Goal: Information Seeking & Learning: Find specific fact

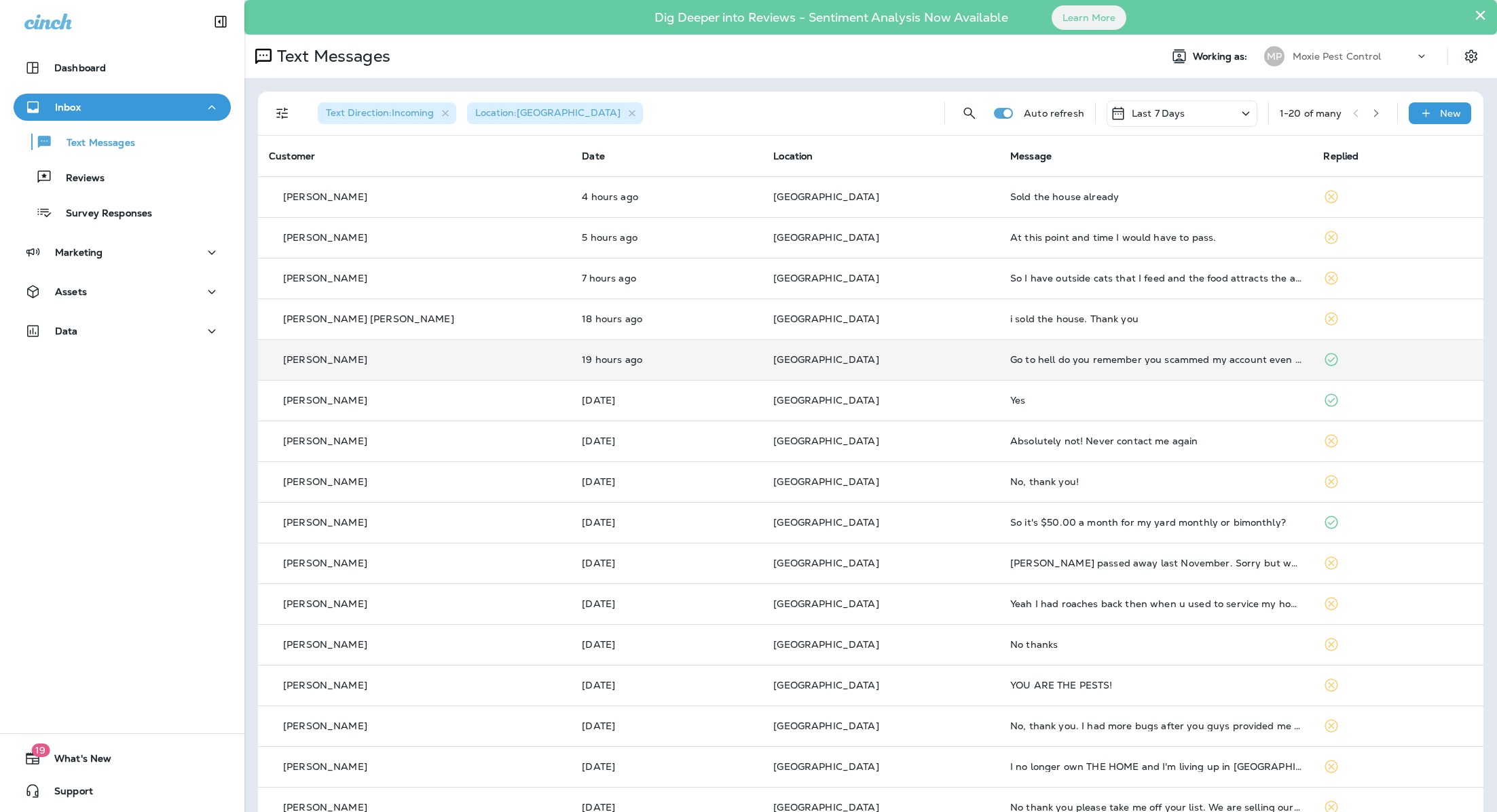
click at [999, 378] on td "Go to hell do you remember you scammed my account even I didn't get any service…" at bounding box center [1155, 359] width 313 height 41
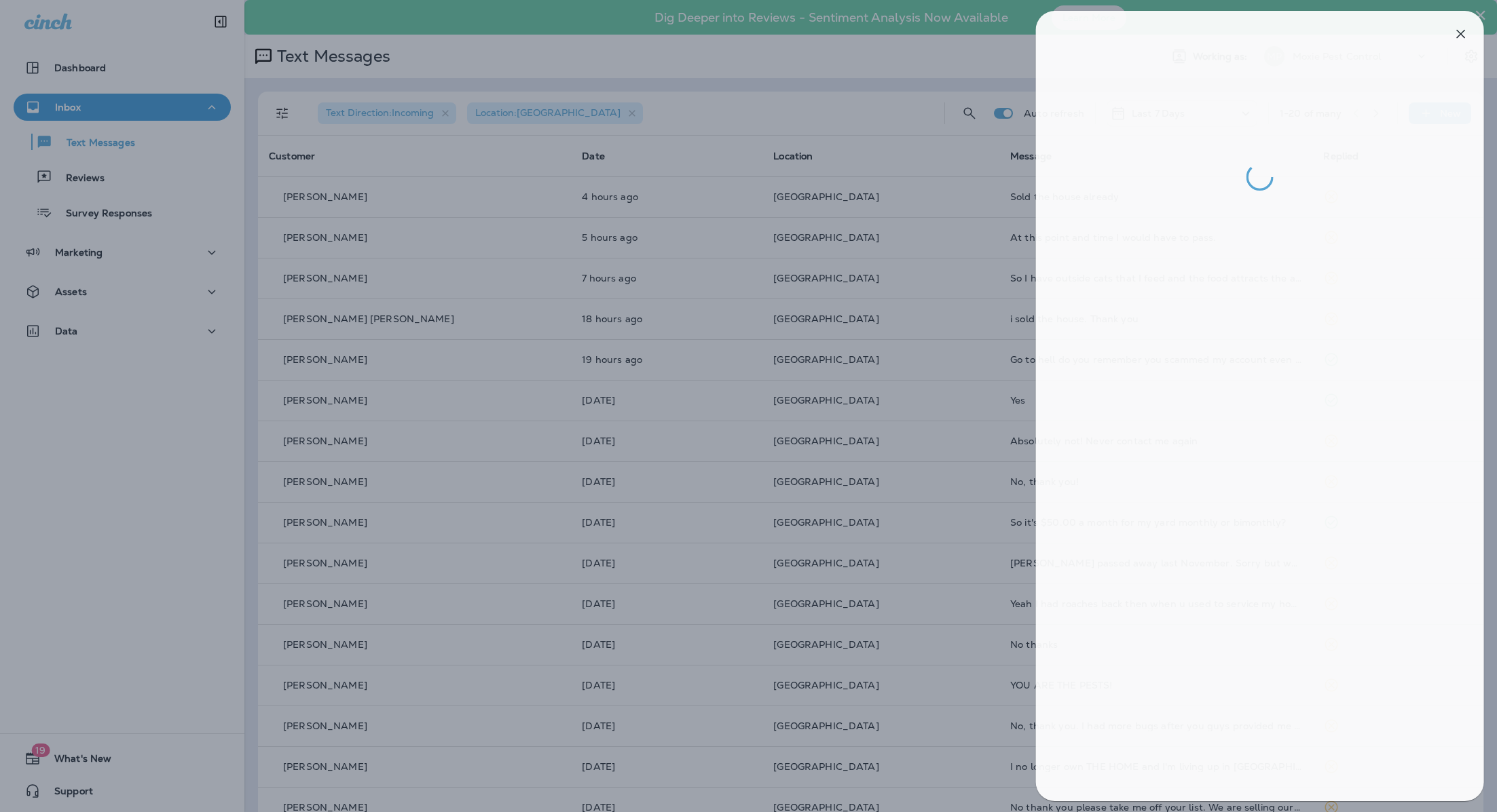
click at [992, 387] on div at bounding box center [753, 406] width 1497 height 812
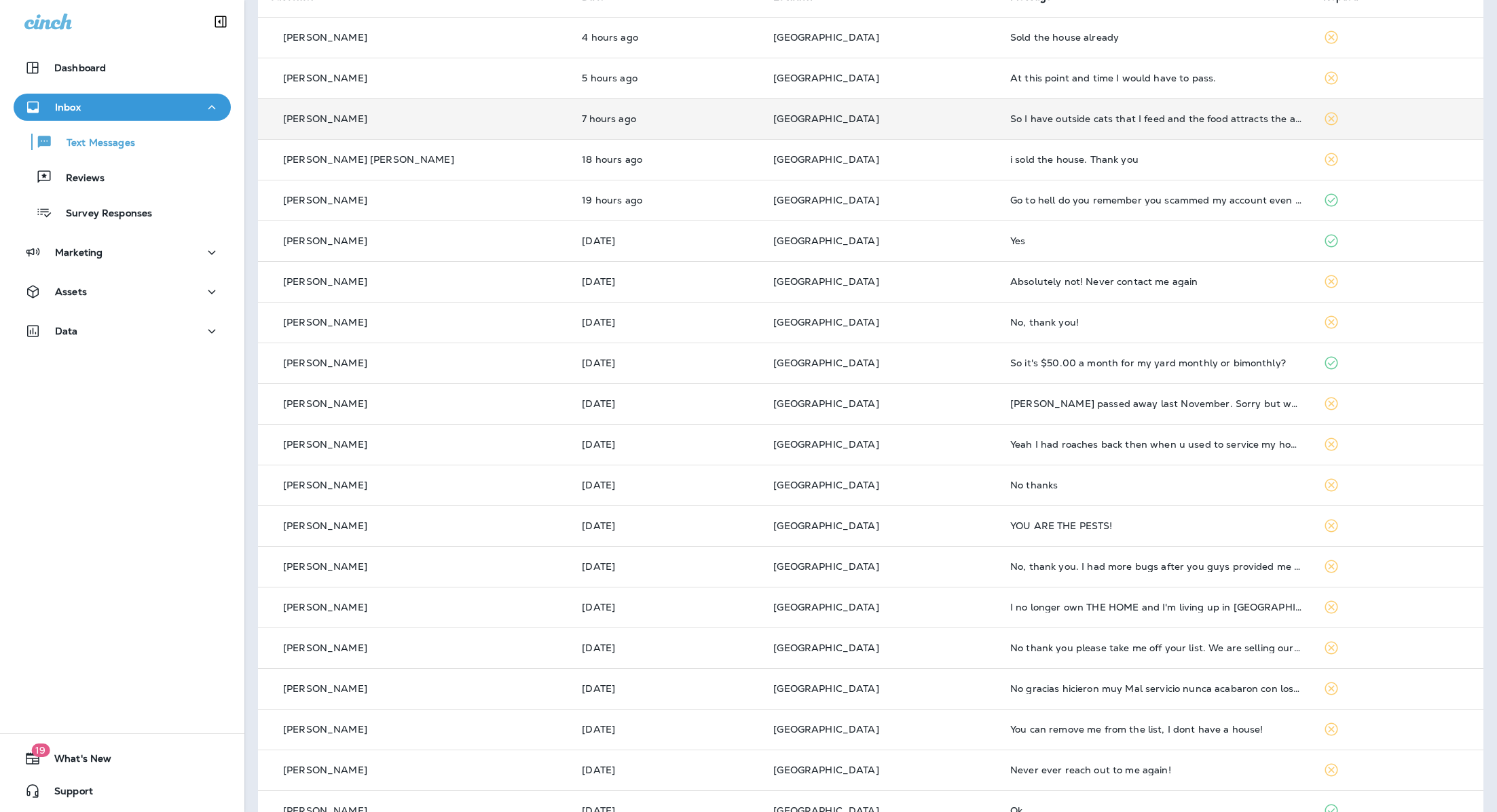
scroll to position [161, 0]
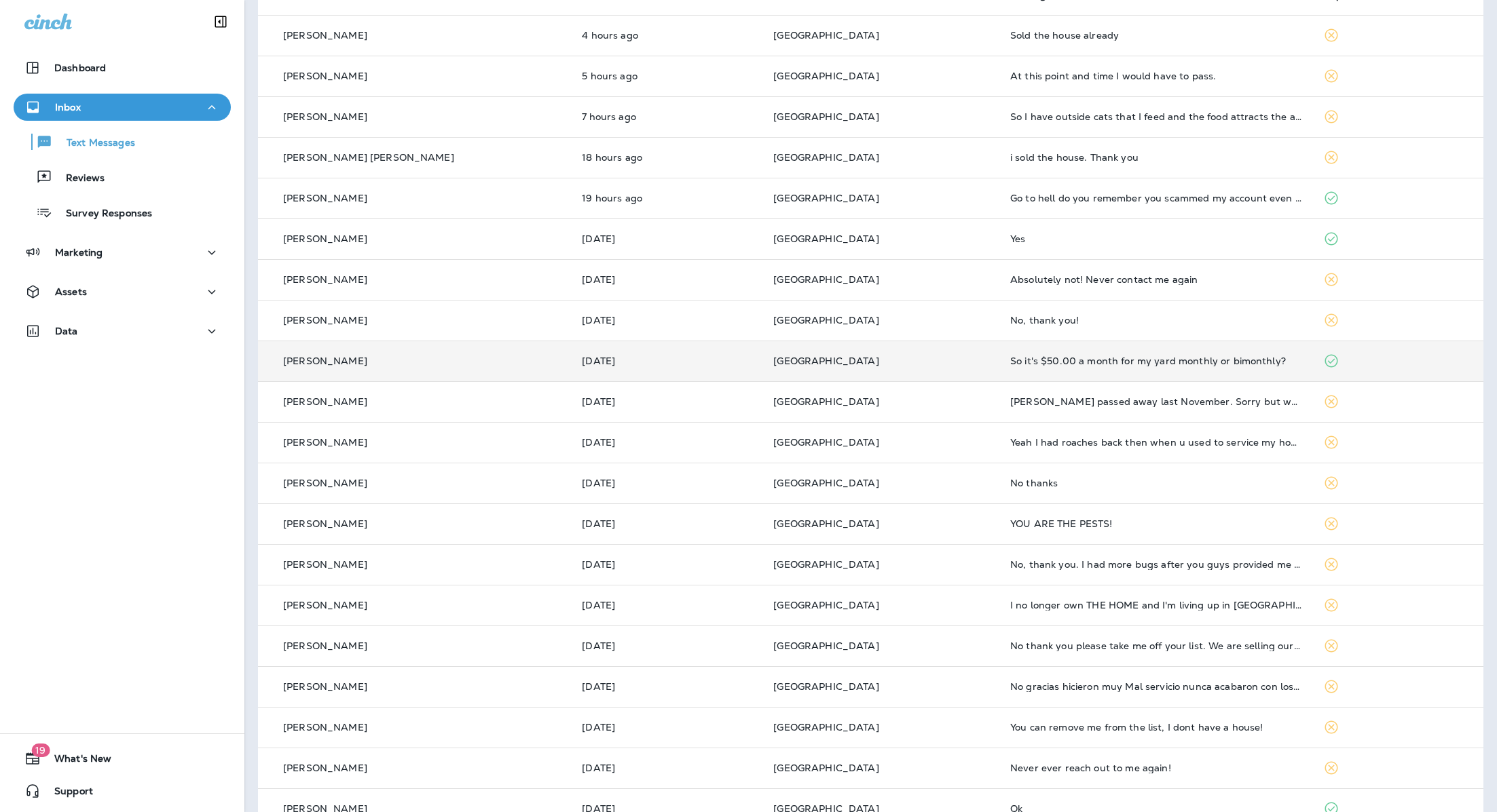
click at [825, 369] on td "[GEOGRAPHIC_DATA]" at bounding box center [881, 361] width 237 height 41
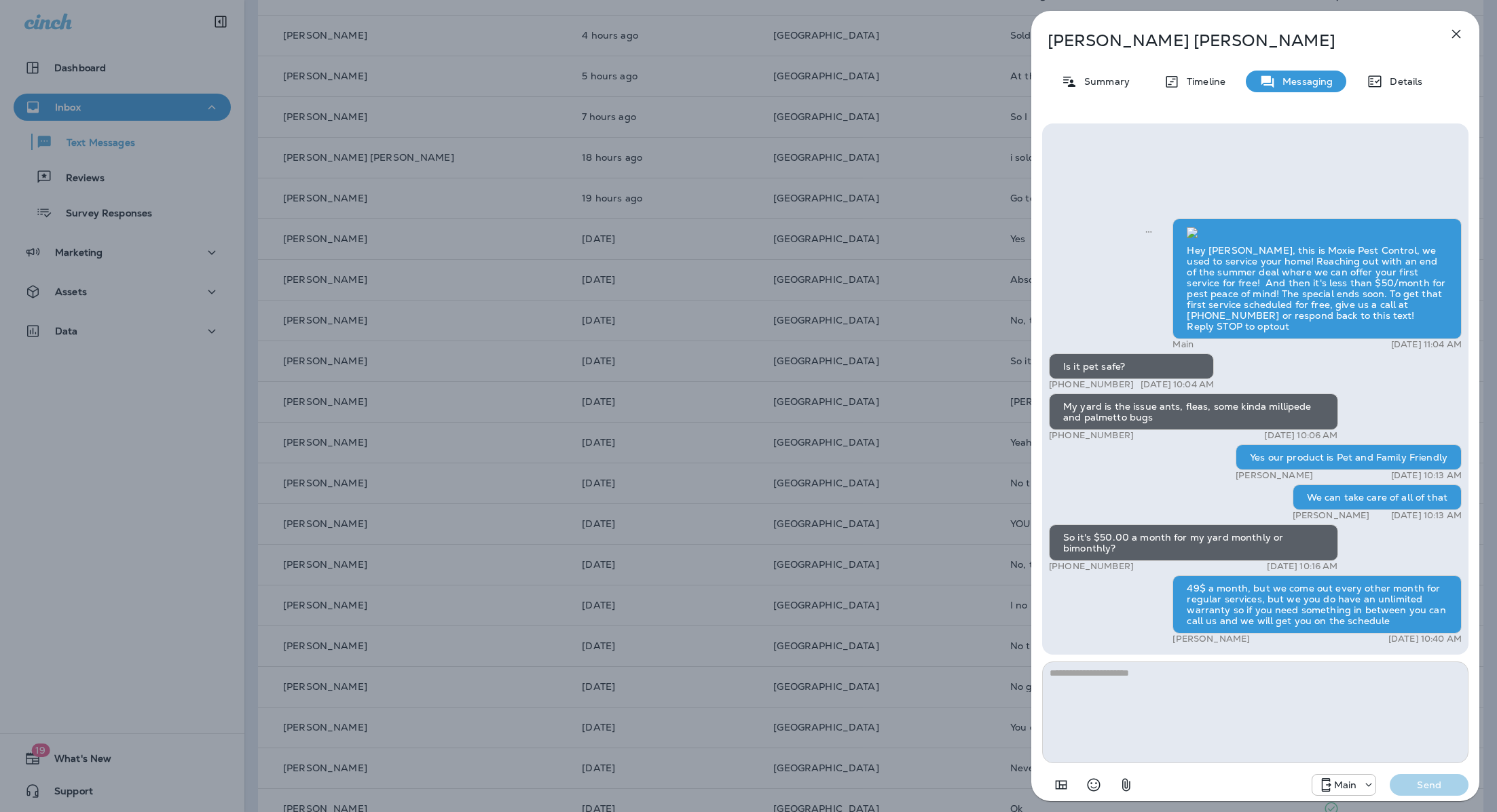
click at [872, 302] on div "[PERSON_NAME] Summary Timeline Messaging Details Hey [PERSON_NAME], this is Mox…" at bounding box center [748, 406] width 1497 height 812
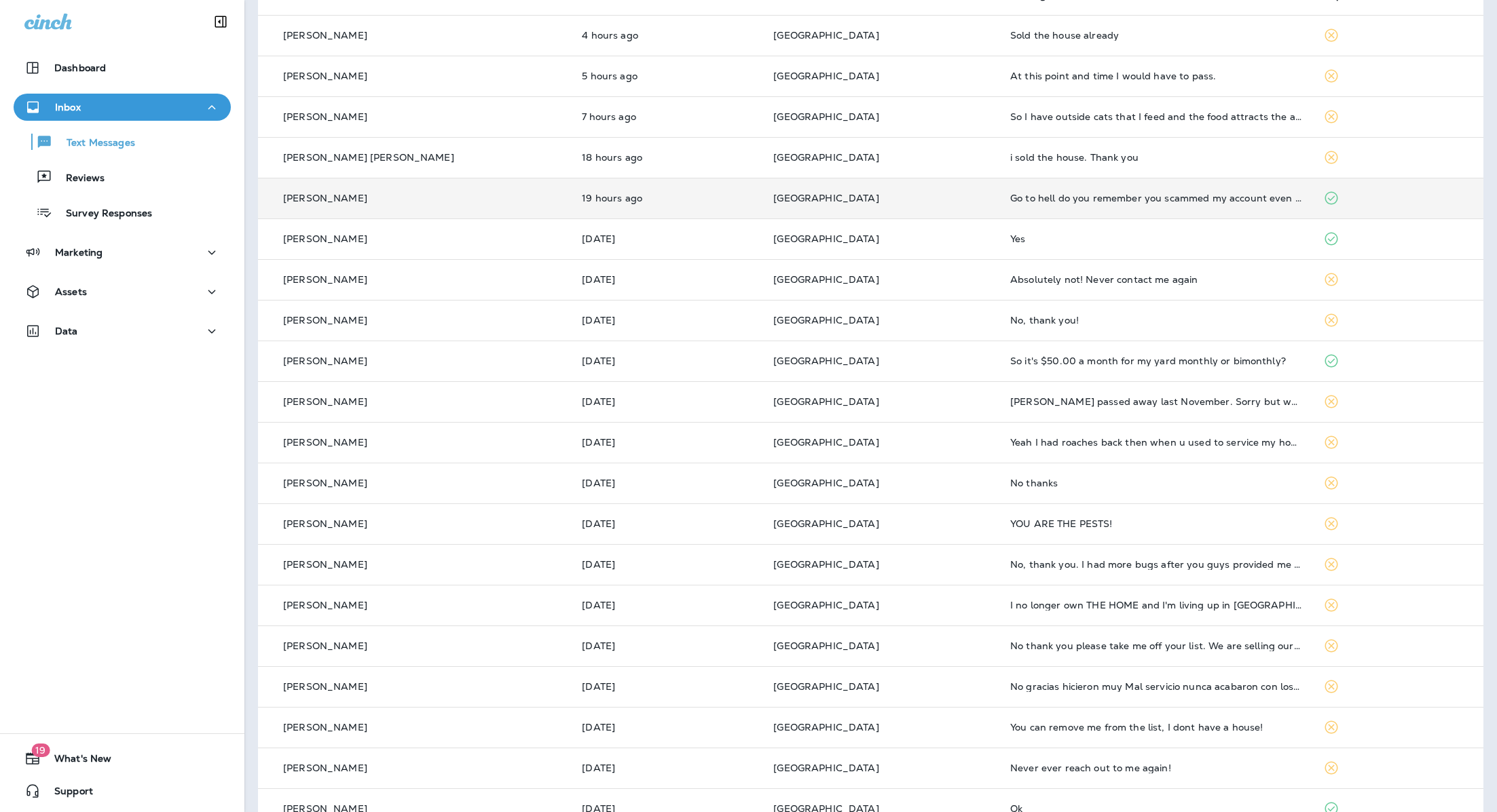
click at [1139, 207] on td "Go to hell do you remember you scammed my account even I didn't get any service…" at bounding box center [1155, 198] width 313 height 41
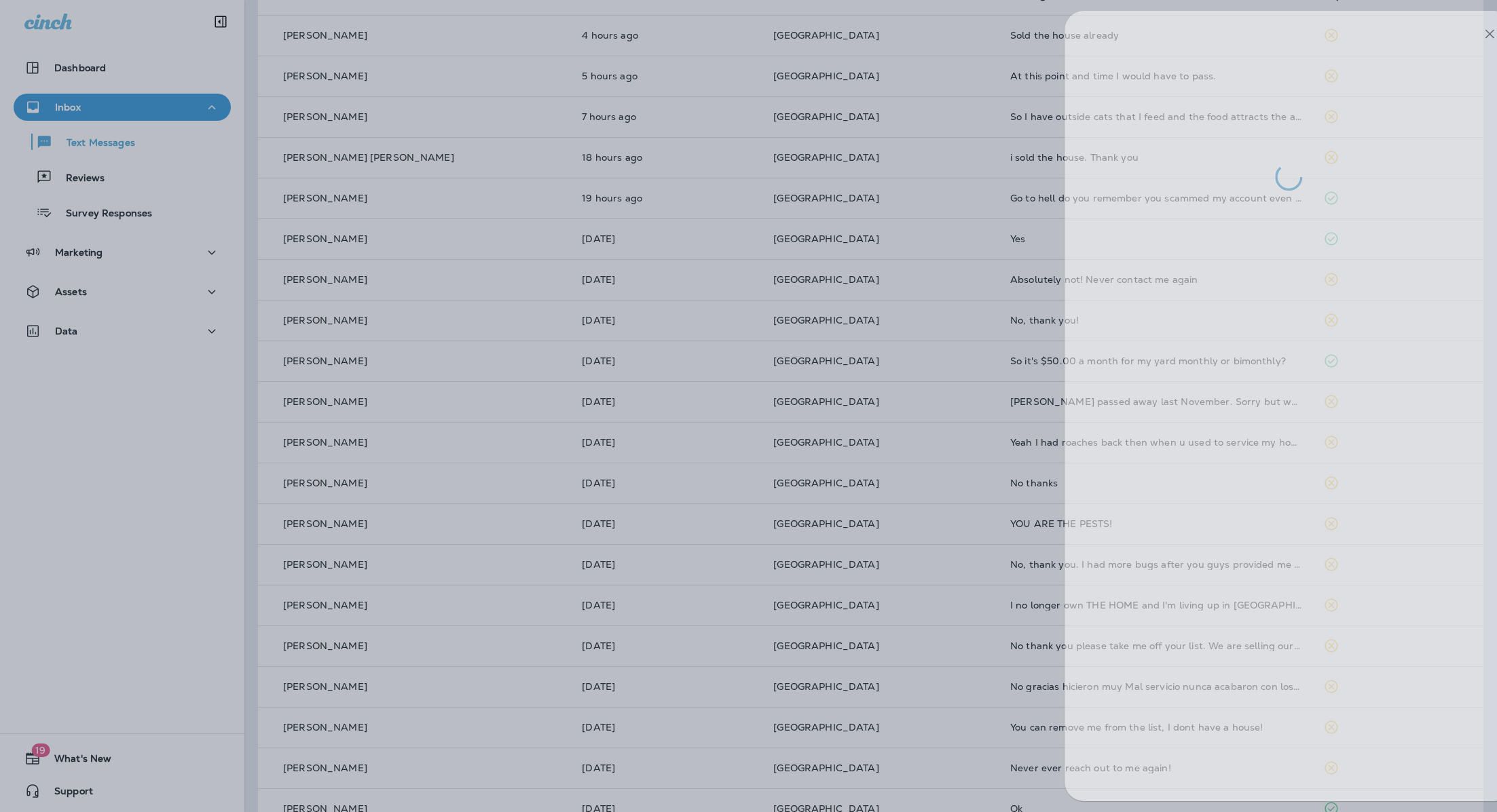
click at [933, 280] on div at bounding box center [781, 406] width 1497 height 812
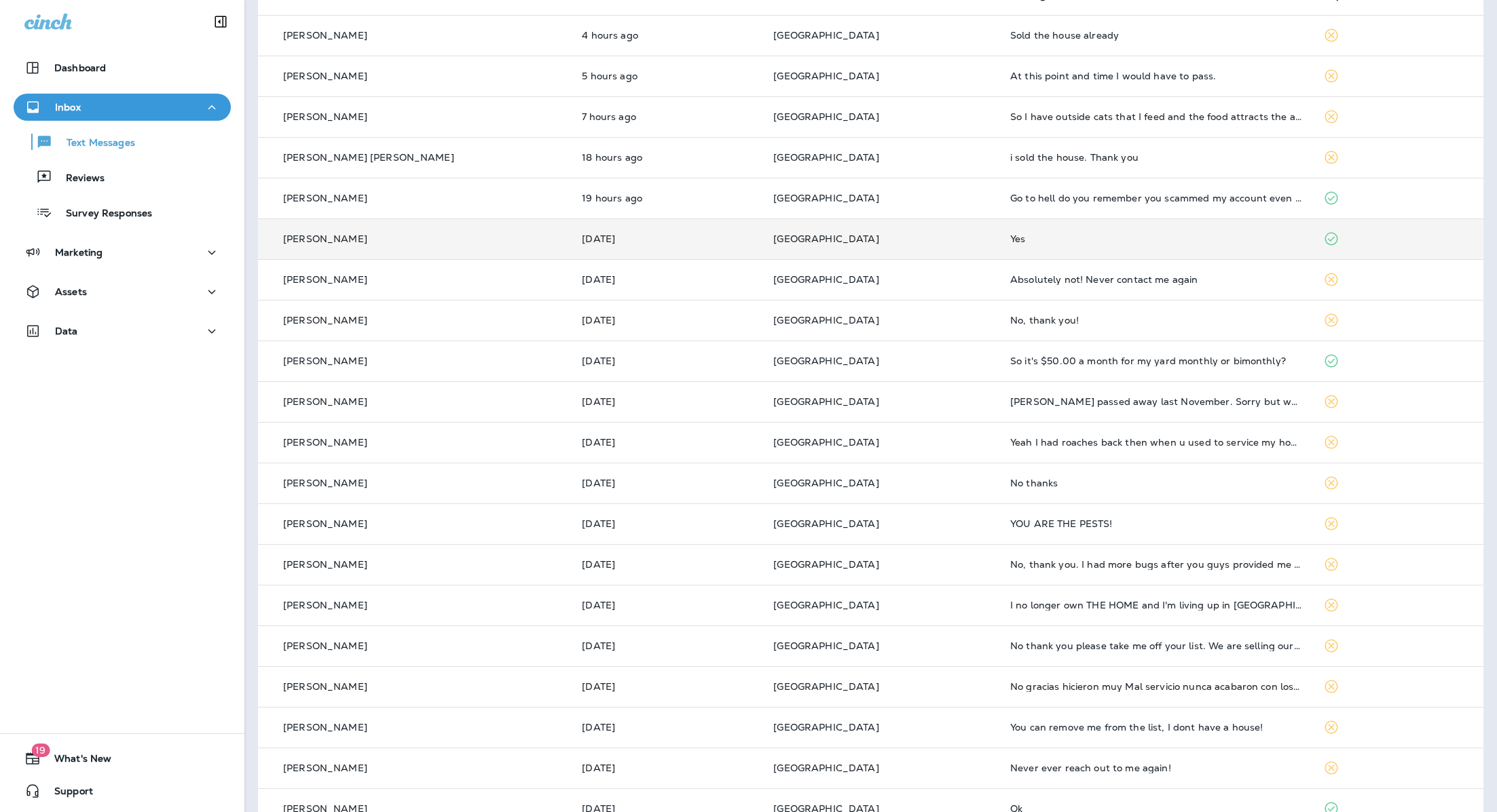
click at [1122, 226] on td "Yes" at bounding box center [1155, 239] width 313 height 41
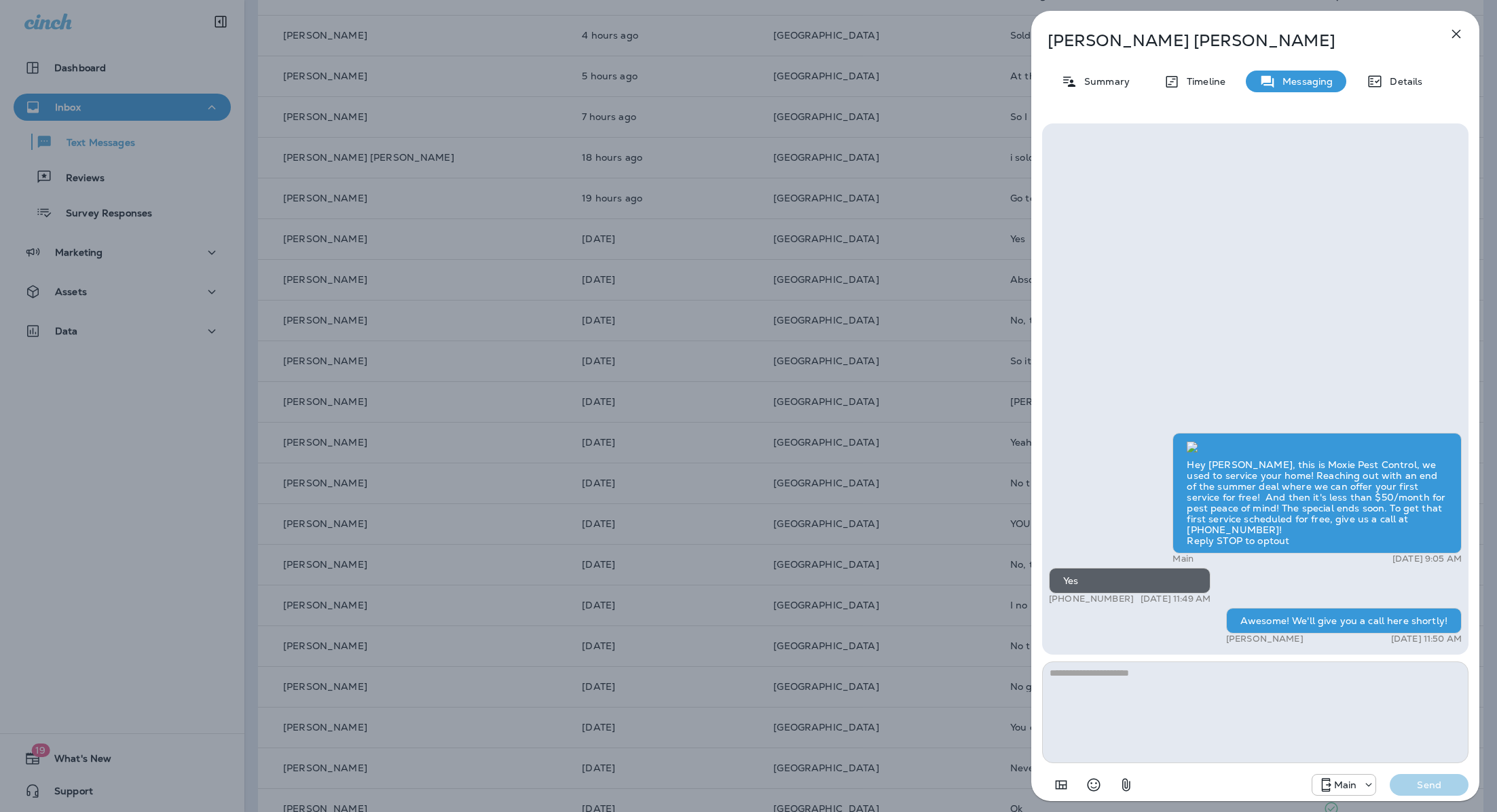
click at [838, 304] on div "[PERSON_NAME] Summary Timeline Messaging Details Hey [PERSON_NAME], this is Mox…" at bounding box center [748, 406] width 1497 height 812
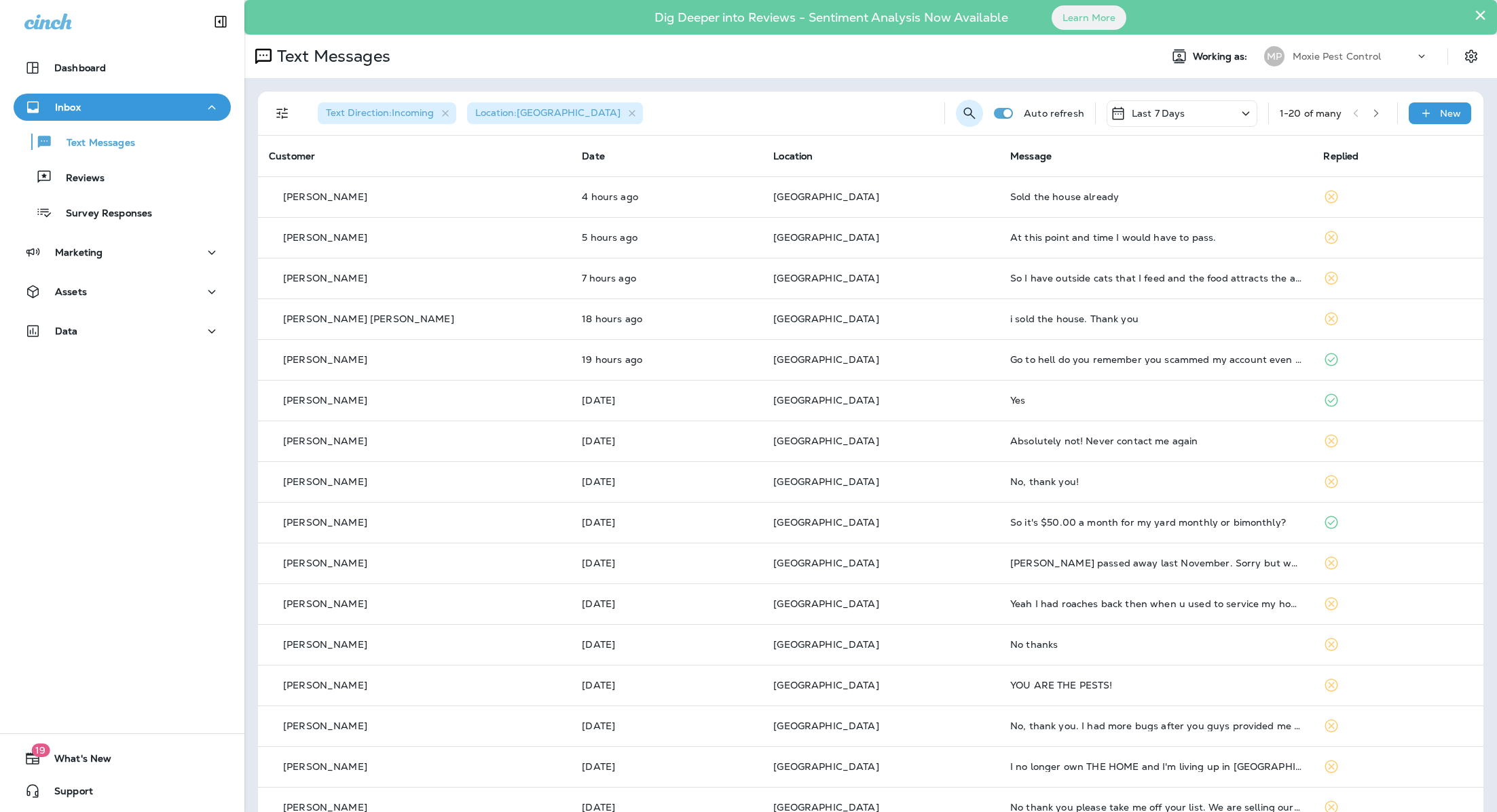
click at [962, 107] on icon "Search Messages" at bounding box center [969, 113] width 16 height 16
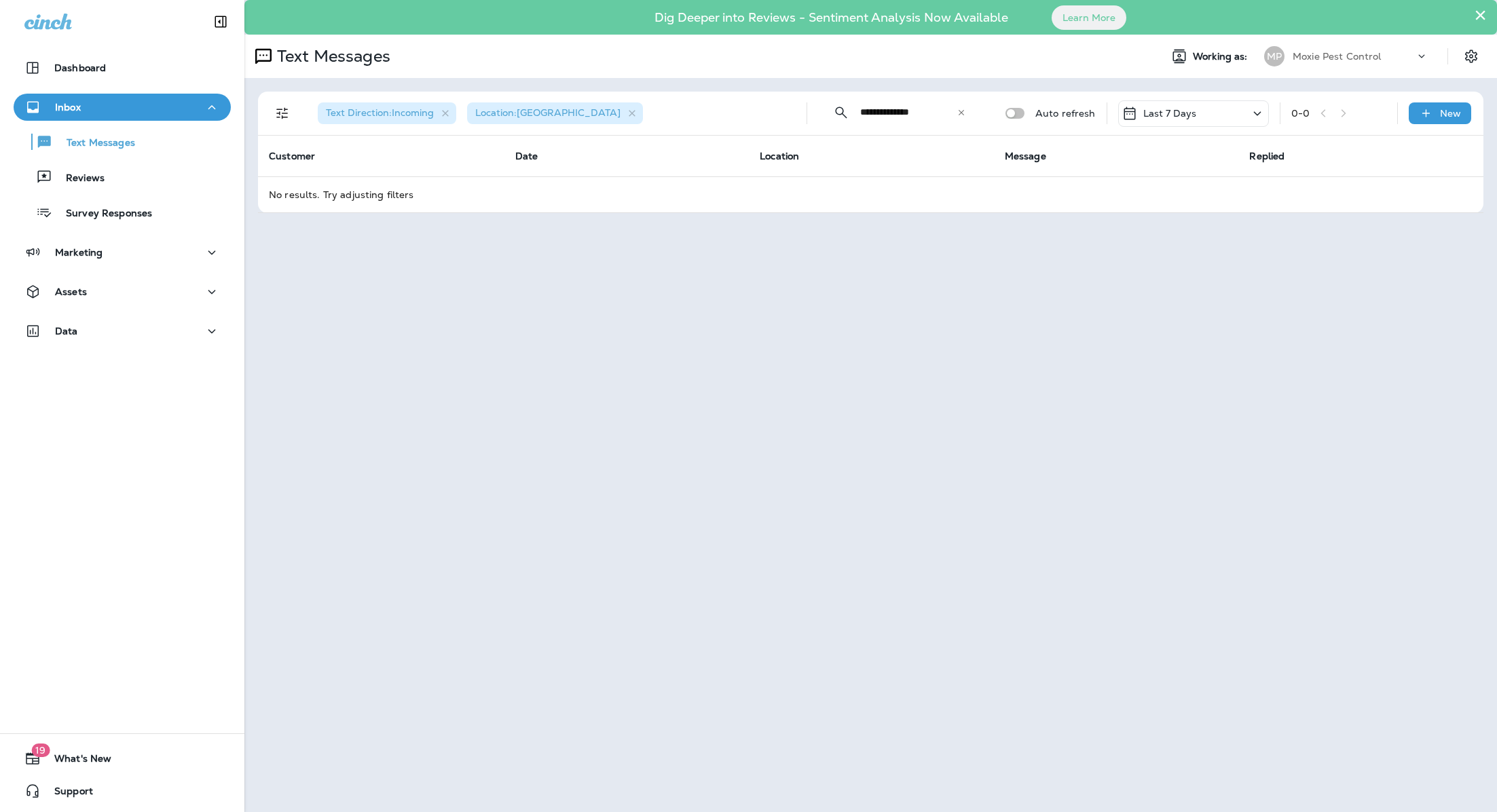
click at [912, 118] on input "**********" at bounding box center [908, 112] width 96 height 36
type input "**********"
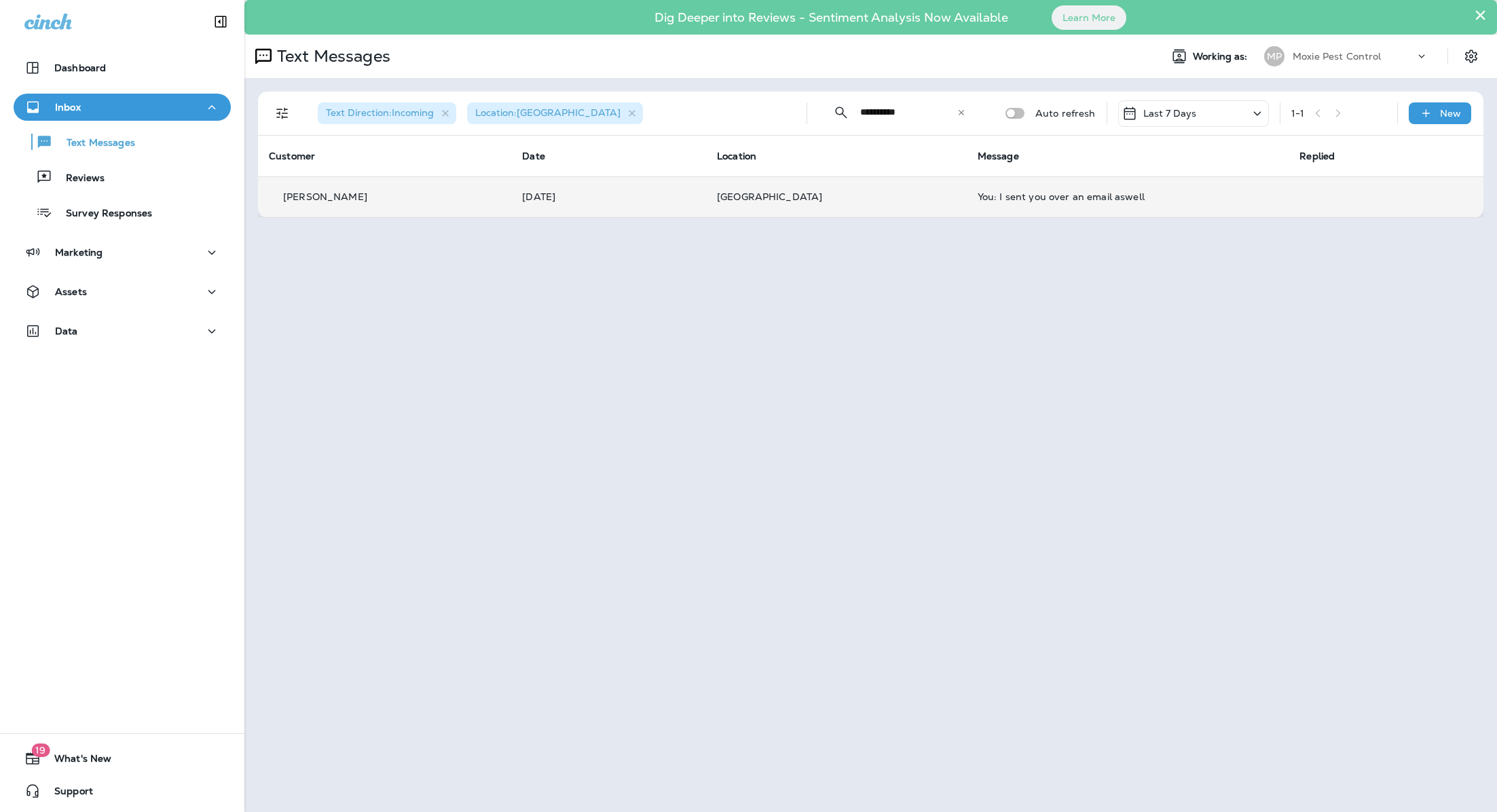
click at [864, 191] on p "[GEOGRAPHIC_DATA]" at bounding box center [836, 197] width 239 height 11
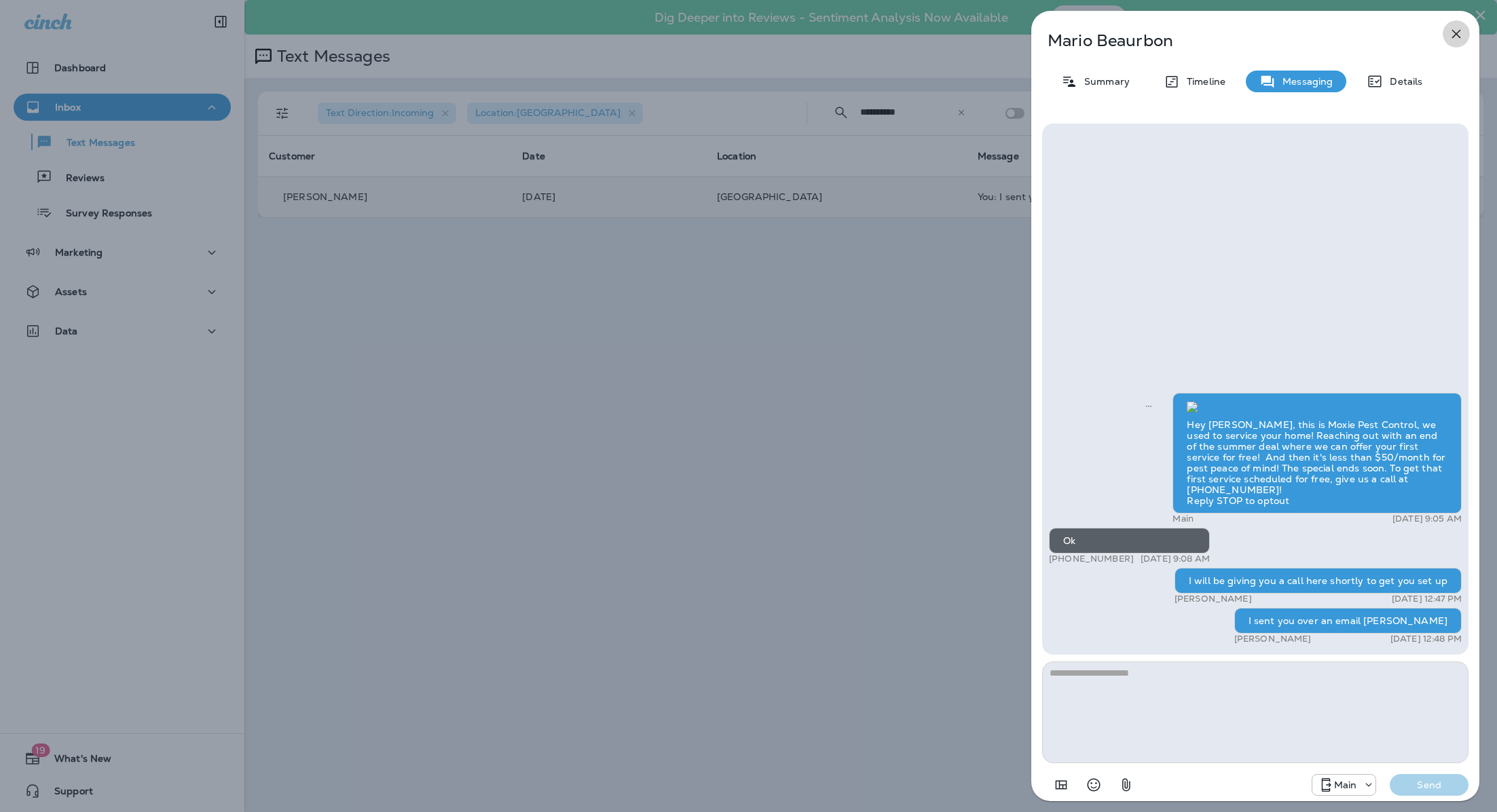
click at [1451, 39] on icon "button" at bounding box center [1456, 34] width 16 height 16
